Goal: Transaction & Acquisition: Purchase product/service

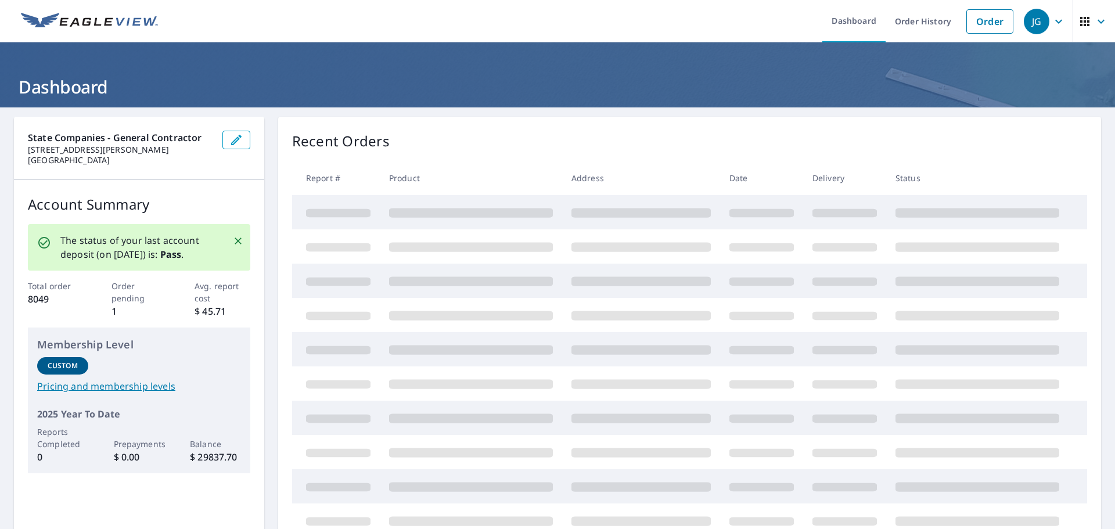
click at [1045, 29] on span "JG" at bounding box center [1046, 22] width 44 height 28
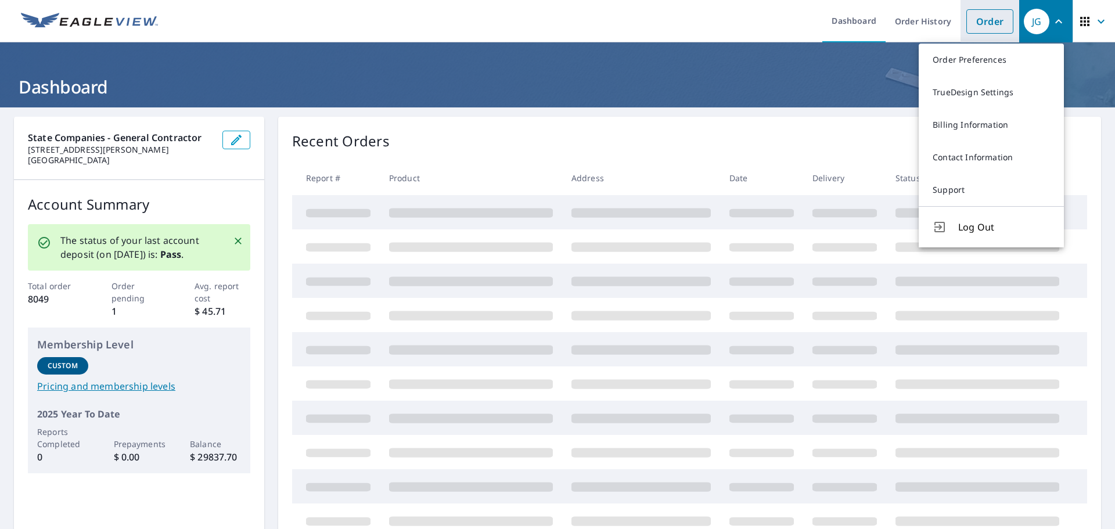
click at [991, 21] on link "Order" at bounding box center [990, 21] width 47 height 24
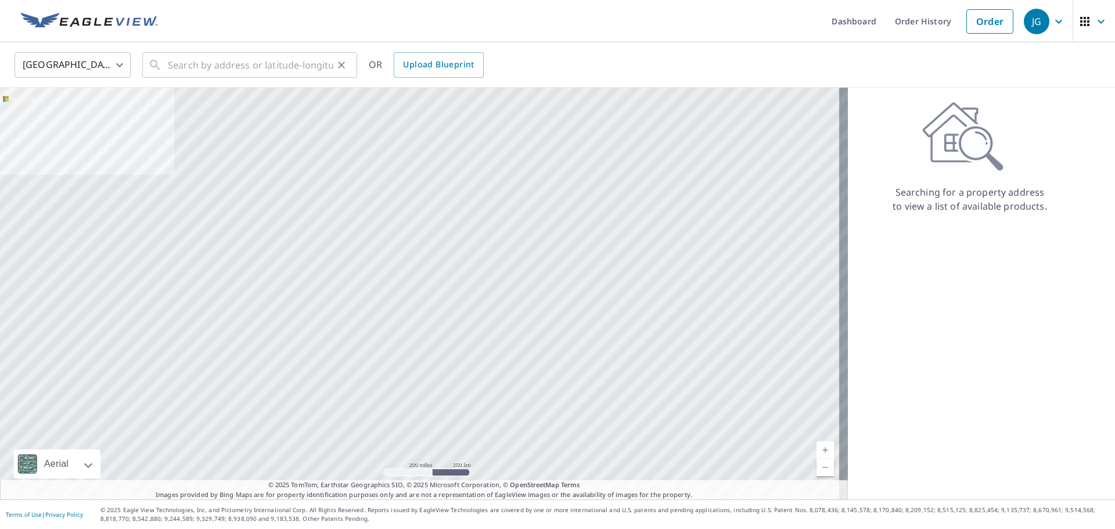
click at [167, 66] on div "​" at bounding box center [249, 65] width 215 height 26
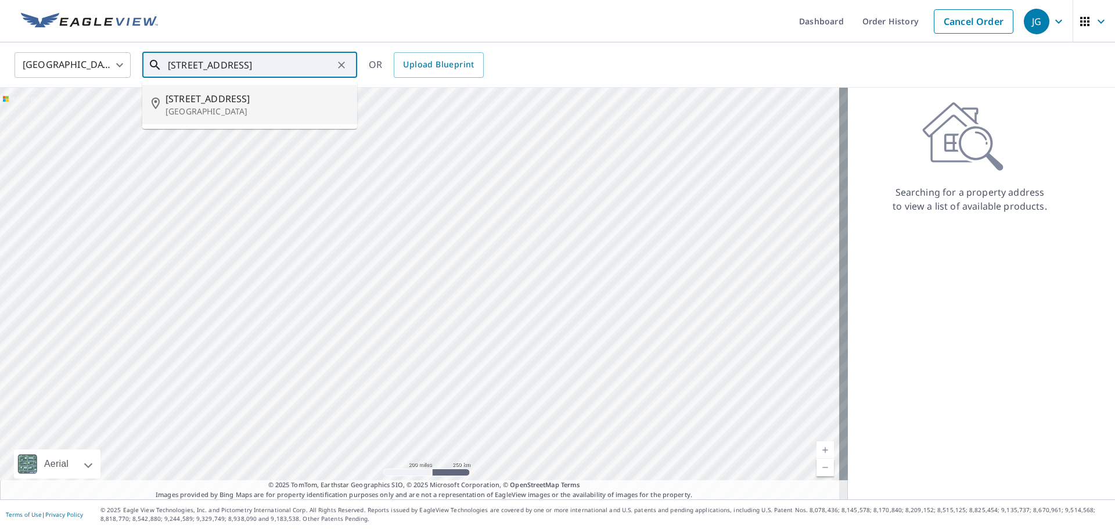
click at [204, 92] on span "[STREET_ADDRESS]" at bounding box center [257, 99] width 182 height 14
type input "[STREET_ADDRESS]"
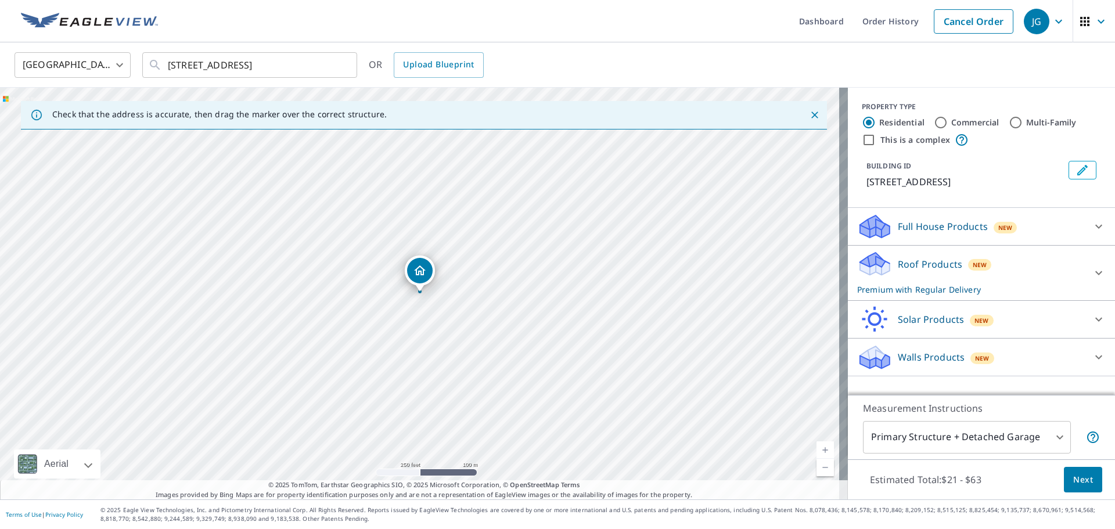
click at [1074, 480] on span "Next" at bounding box center [1083, 480] width 20 height 15
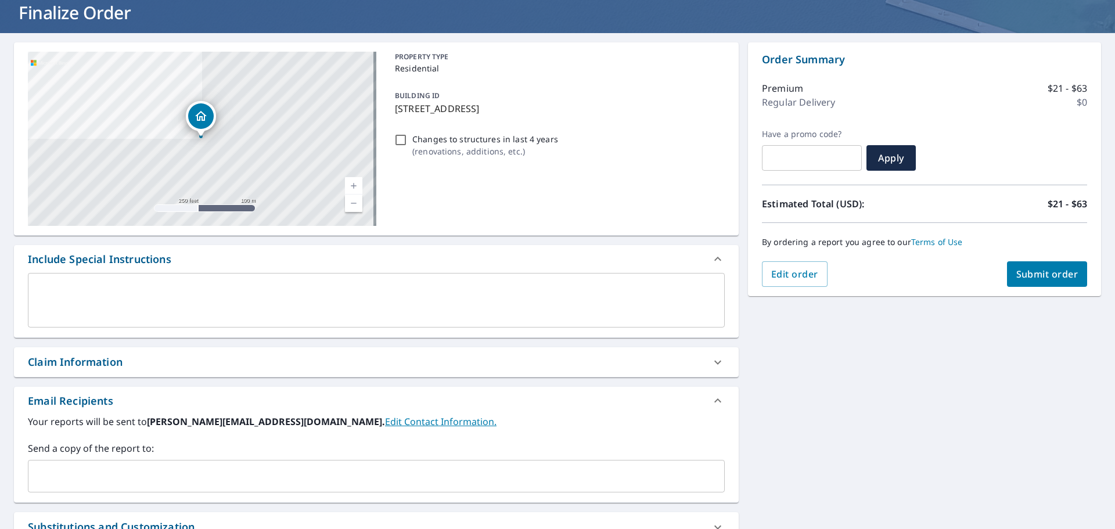
scroll to position [174, 0]
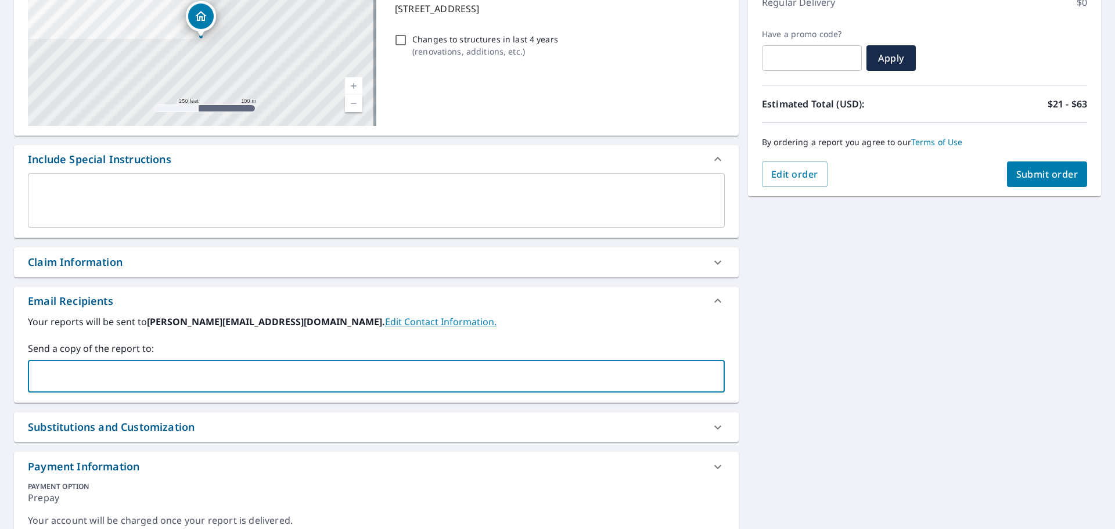
click at [334, 370] on input "text" at bounding box center [367, 376] width 669 height 22
type input "[PERSON_NAME][EMAIL_ADDRESS][DOMAIN_NAME]"
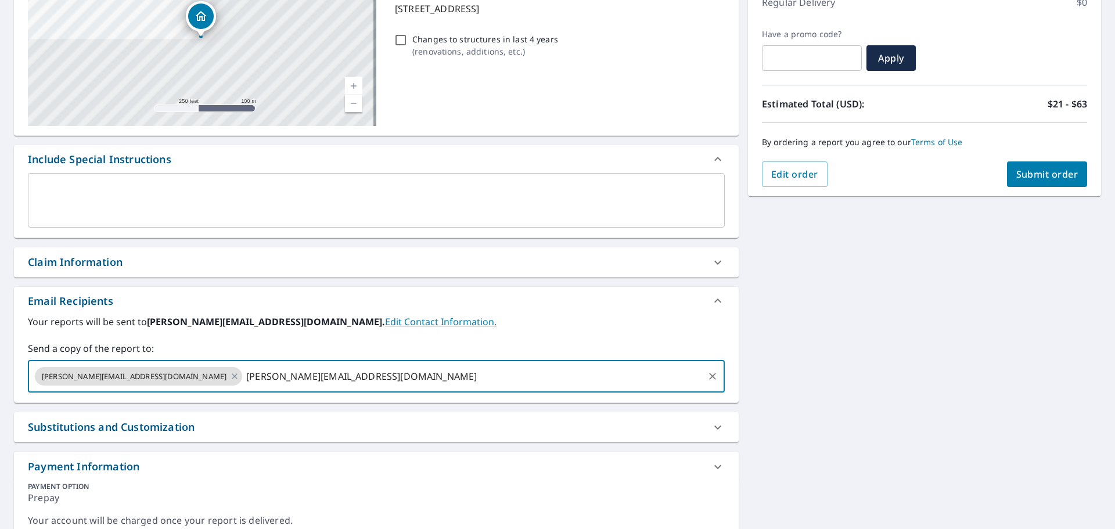
type input "[PERSON_NAME][EMAIL_ADDRESS][DOMAIN_NAME]"
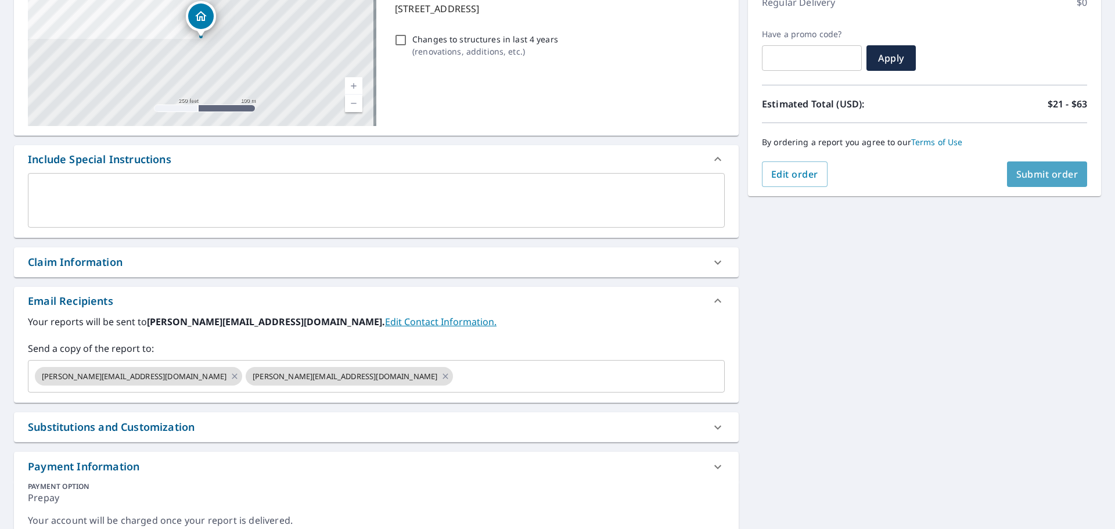
click at [1053, 174] on span "Submit order" at bounding box center [1048, 174] width 62 height 13
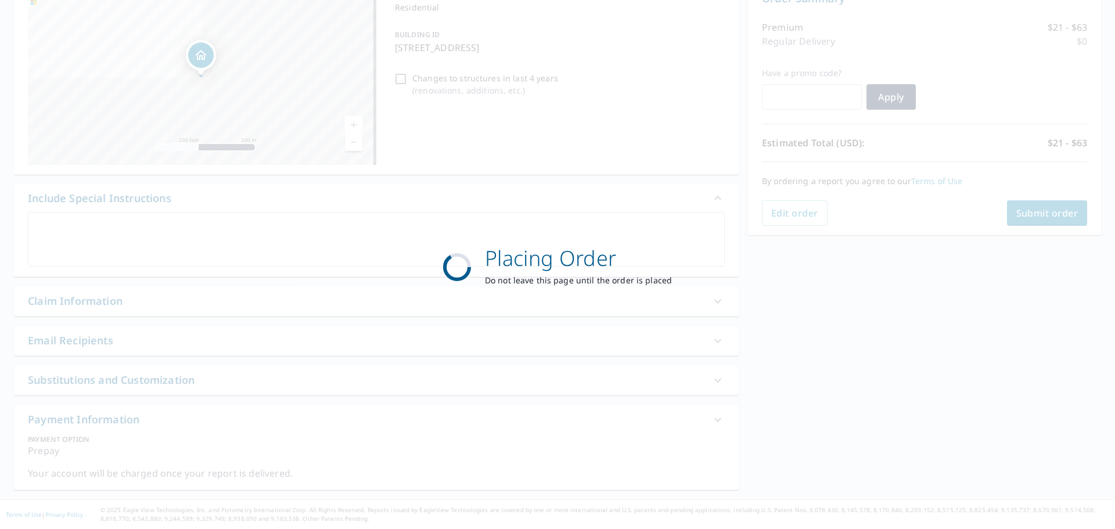
scroll to position [135, 0]
